Goal: Find specific page/section: Find specific page/section

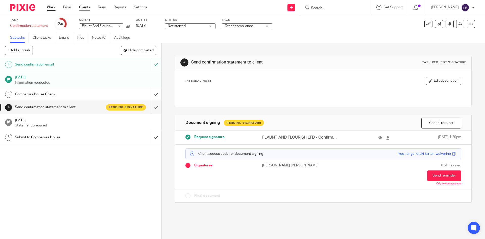
click at [85, 7] on link "Clients" at bounding box center [84, 7] width 11 height 5
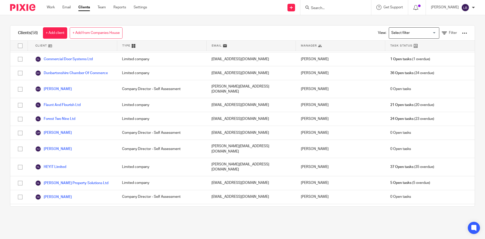
scroll to position [175, 0]
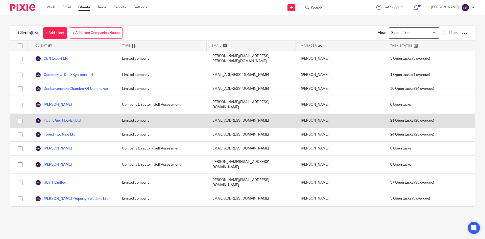
click at [58, 118] on link "Flaunt And Flourish Ltd" at bounding box center [57, 121] width 45 height 6
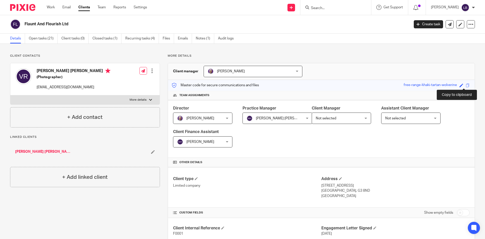
click at [466, 85] on span at bounding box center [468, 85] width 4 height 4
